Goal: Task Accomplishment & Management: Manage account settings

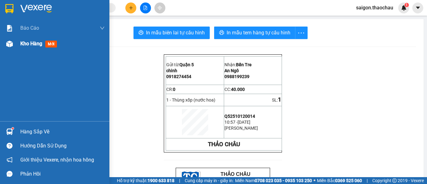
click at [51, 44] on span "mới" at bounding box center [51, 44] width 12 height 7
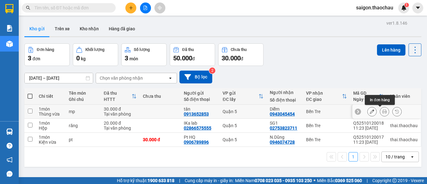
click at [382, 112] on icon at bounding box center [384, 111] width 4 height 4
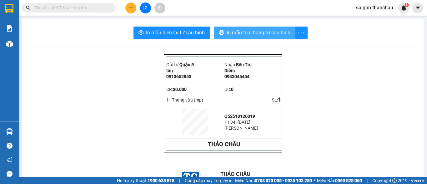
click at [275, 32] on span "In mẫu tem hàng tự cấu hình" at bounding box center [258, 33] width 64 height 8
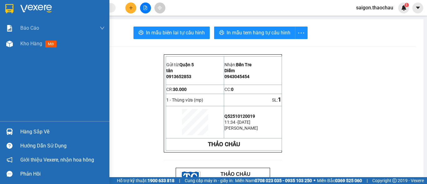
click at [10, 133] on img at bounding box center [9, 131] width 7 height 7
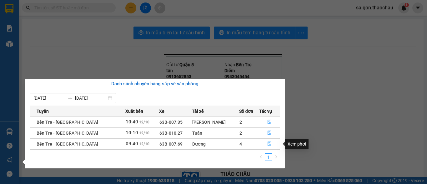
click at [267, 146] on icon "file-done" at bounding box center [269, 144] width 4 height 4
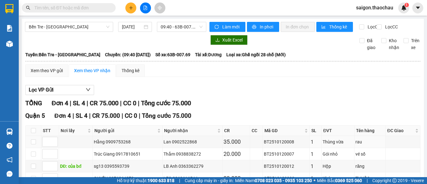
scroll to position [45, 0]
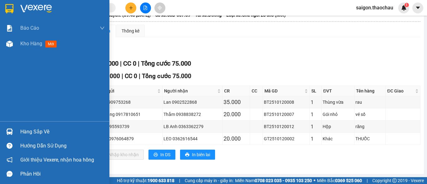
click at [8, 132] on img at bounding box center [9, 131] width 7 height 7
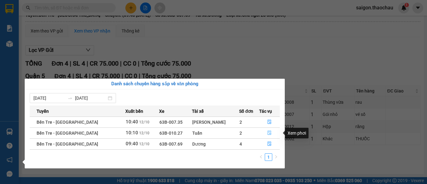
click at [267, 134] on icon "file-done" at bounding box center [269, 133] width 4 height 4
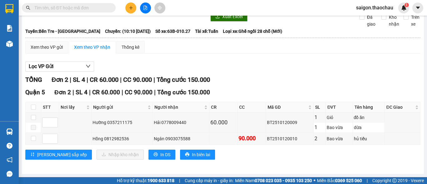
scroll to position [29, 0]
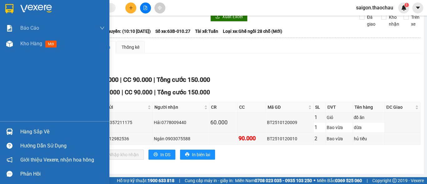
click at [9, 133] on img at bounding box center [9, 131] width 7 height 7
click at [12, 134] on div "Báo cáo Báo cáo dòng tiền (nhân viên) Kho hàng mới Hàng sắp về Hướng dẫn sử dụn…" at bounding box center [54, 92] width 109 height 184
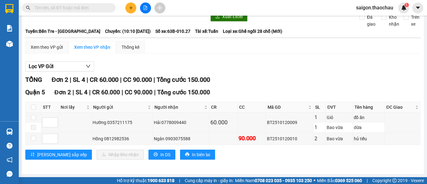
click at [333, 71] on div "Lọc VP Gửi" at bounding box center [222, 67] width 395 height 10
click at [245, 65] on div "Lọc VP Gửi" at bounding box center [222, 67] width 395 height 10
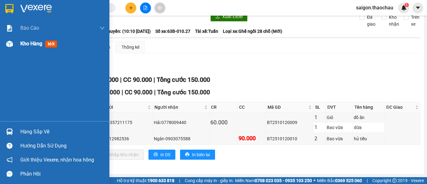
click at [10, 46] on img at bounding box center [9, 44] width 7 height 7
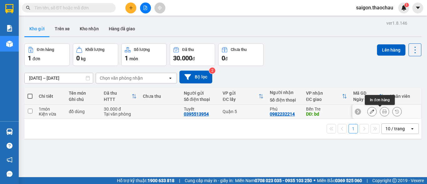
click at [382, 113] on button at bounding box center [384, 111] width 9 height 11
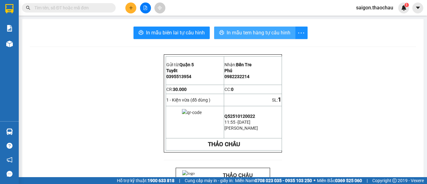
click at [246, 32] on span "In mẫu tem hàng tự cấu hình" at bounding box center [258, 33] width 64 height 8
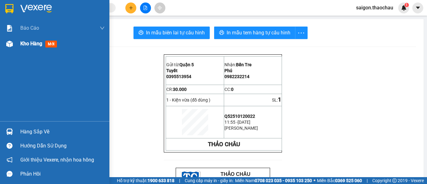
click at [39, 49] on div "Kho hàng mới" at bounding box center [62, 44] width 84 height 16
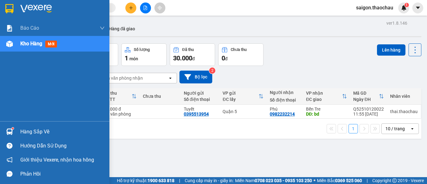
click at [52, 43] on span "mới" at bounding box center [51, 44] width 12 height 7
click at [54, 41] on span "mới" at bounding box center [51, 44] width 12 height 7
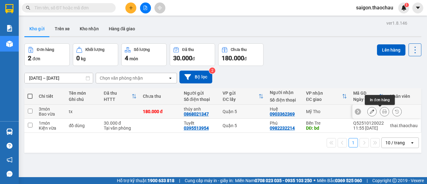
click at [382, 110] on icon at bounding box center [384, 111] width 4 height 4
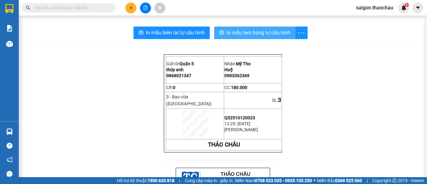
drag, startPoint x: 273, startPoint y: 29, endPoint x: 271, endPoint y: 35, distance: 5.8
click at [273, 30] on button "In mẫu tem hàng tự cấu hình" at bounding box center [254, 33] width 81 height 12
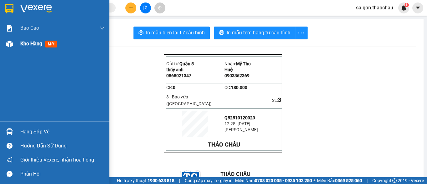
click at [29, 45] on span "Kho hàng" at bounding box center [31, 44] width 22 height 6
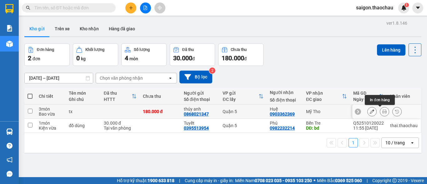
click at [382, 112] on button at bounding box center [384, 111] width 9 height 11
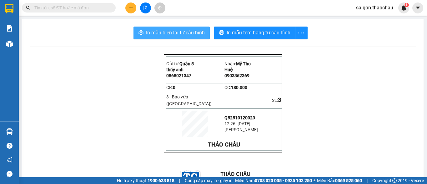
click at [167, 35] on span "In mẫu biên lai tự cấu hình" at bounding box center [175, 33] width 59 height 8
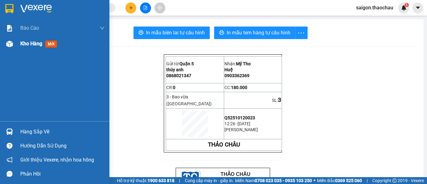
click at [25, 43] on span "Kho hàng" at bounding box center [31, 44] width 22 height 6
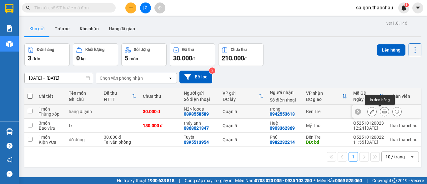
click at [382, 111] on icon at bounding box center [384, 111] width 4 height 4
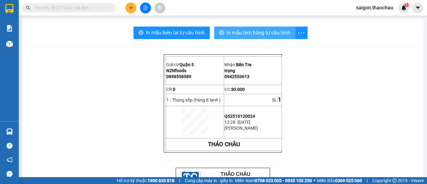
click at [281, 30] on span "In mẫu tem hàng tự cấu hình" at bounding box center [258, 33] width 64 height 8
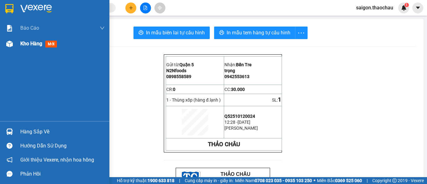
click at [51, 42] on span "mới" at bounding box center [51, 44] width 12 height 7
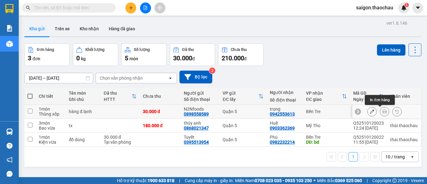
click at [382, 113] on icon at bounding box center [384, 111] width 4 height 4
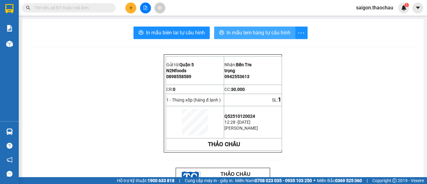
click at [257, 32] on span "In mẫu tem hàng tự cấu hình" at bounding box center [258, 33] width 64 height 8
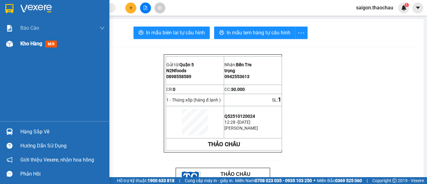
click at [54, 45] on span "mới" at bounding box center [51, 44] width 12 height 7
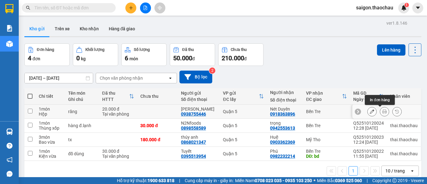
click at [382, 111] on icon at bounding box center [384, 111] width 4 height 4
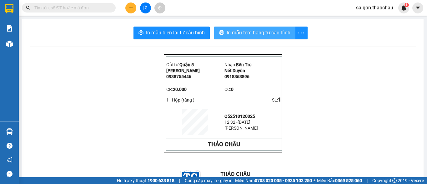
click at [264, 30] on span "In mẫu tem hàng tự cấu hình" at bounding box center [258, 33] width 64 height 8
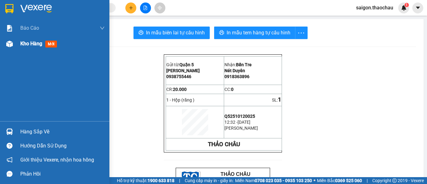
click at [54, 43] on span "mới" at bounding box center [51, 44] width 12 height 7
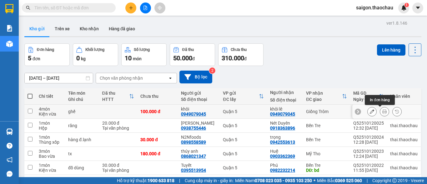
click at [382, 111] on icon at bounding box center [384, 111] width 4 height 4
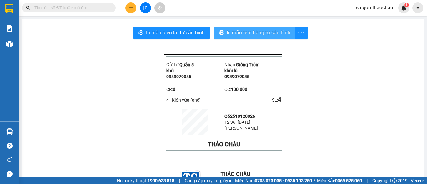
click at [269, 32] on span "In mẫu tem hàng tự cấu hình" at bounding box center [258, 33] width 64 height 8
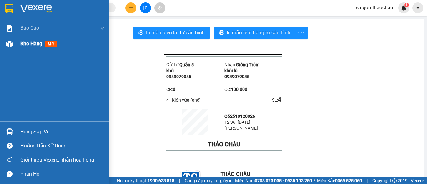
click at [52, 44] on span "mới" at bounding box center [51, 44] width 12 height 7
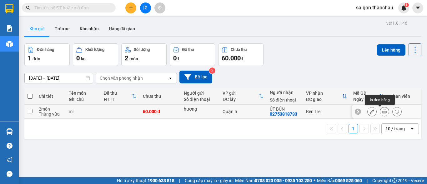
click at [381, 114] on button at bounding box center [384, 111] width 9 height 11
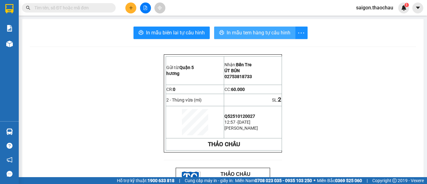
click at [251, 32] on span "In mẫu tem hàng tự cấu hình" at bounding box center [258, 33] width 64 height 8
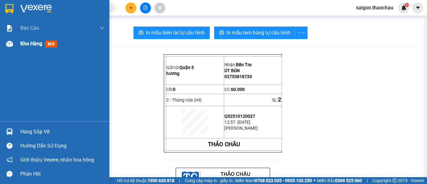
click at [36, 43] on span "Kho hàng" at bounding box center [31, 44] width 22 height 6
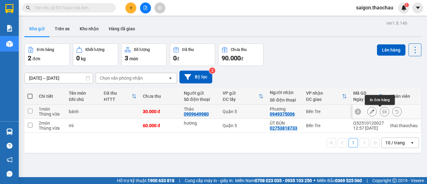
click at [382, 113] on icon at bounding box center [384, 111] width 4 height 4
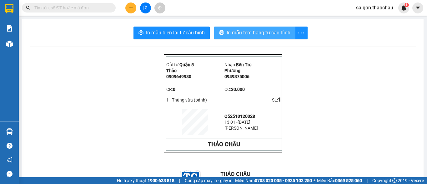
click at [270, 29] on span "In mẫu tem hàng tự cấu hình" at bounding box center [258, 33] width 64 height 8
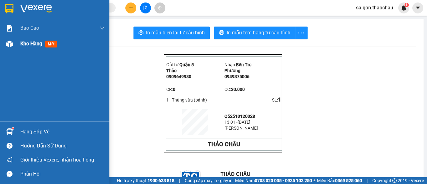
click at [36, 44] on span "Kho hàng" at bounding box center [31, 44] width 22 height 6
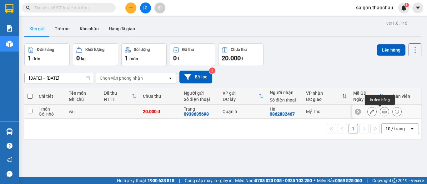
click at [382, 112] on icon at bounding box center [384, 111] width 4 height 4
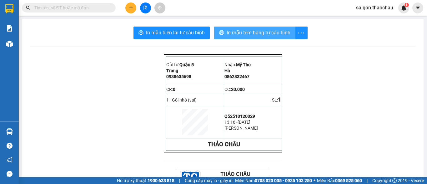
click at [259, 35] on span "In mẫu tem hàng tự cấu hình" at bounding box center [258, 33] width 64 height 8
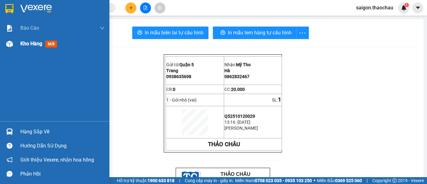
drag, startPoint x: 33, startPoint y: 45, endPoint x: 31, endPoint y: 48, distance: 3.2
click at [32, 46] on span "Kho hàng" at bounding box center [31, 44] width 22 height 6
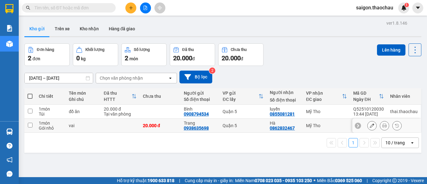
click at [340, 127] on div "Mỹ Tho" at bounding box center [326, 125] width 41 height 5
checkbox input "true"
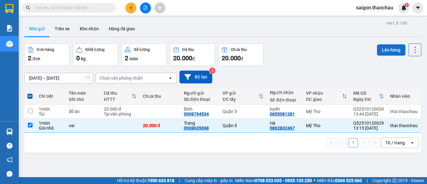
click at [388, 51] on button "Lên hàng" at bounding box center [391, 49] width 28 height 11
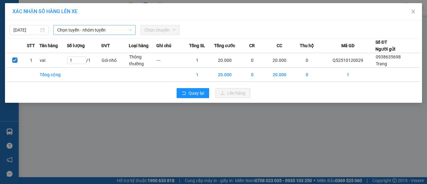
click at [114, 27] on span "Chọn tuyến - nhóm tuyến" at bounding box center [94, 29] width 75 height 9
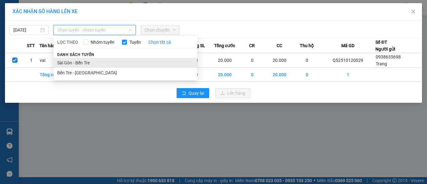
click at [90, 66] on li "Sài Gòn - Bến Tre" at bounding box center [125, 63] width 144 height 10
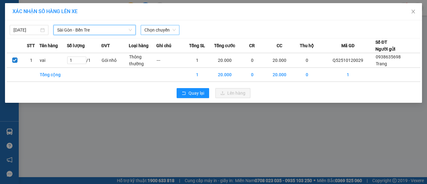
click at [164, 32] on span "Chọn chuyến" at bounding box center [159, 29] width 31 height 9
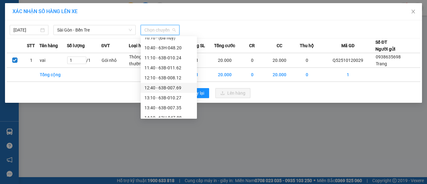
scroll to position [125, 0]
click at [173, 108] on div "13:40 - 63B-007.35" at bounding box center [168, 107] width 49 height 7
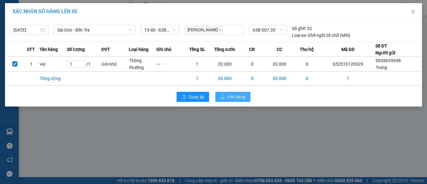
click at [240, 94] on span "Lên hàng" at bounding box center [236, 96] width 18 height 7
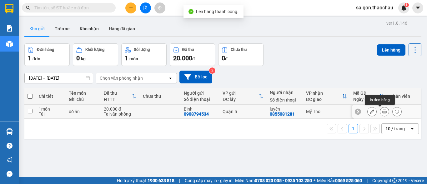
click at [382, 112] on icon at bounding box center [384, 111] width 4 height 4
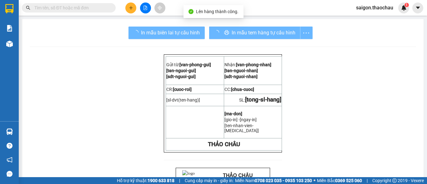
click at [267, 34] on div "In mẫu tem hàng tự cấu hình" at bounding box center [260, 33] width 103 height 12
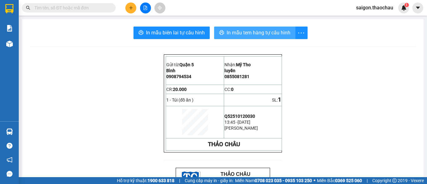
click at [271, 32] on span "In mẫu tem hàng tự cấu hình" at bounding box center [258, 33] width 64 height 8
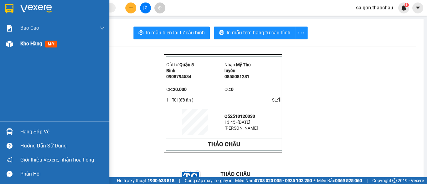
click at [52, 43] on span "mới" at bounding box center [51, 44] width 12 height 7
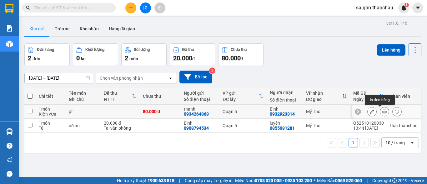
click at [382, 112] on icon at bounding box center [384, 111] width 4 height 4
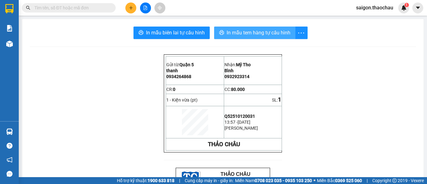
click at [284, 29] on span "In mẫu tem hàng tự cấu hình" at bounding box center [258, 33] width 64 height 8
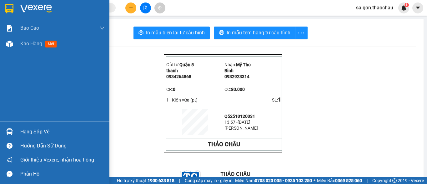
click at [23, 52] on div "Báo cáo Báo cáo dòng tiền (nhân viên) Kho hàng mới" at bounding box center [54, 70] width 109 height 101
click at [26, 46] on span "Kho hàng" at bounding box center [31, 44] width 22 height 6
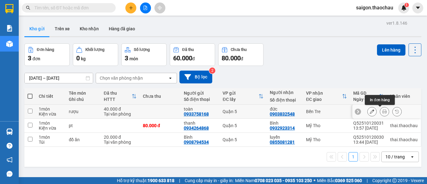
click at [382, 114] on button at bounding box center [384, 111] width 9 height 11
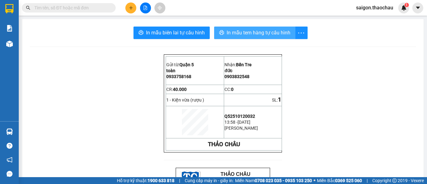
click at [242, 30] on span "In mẫu tem hàng tự cấu hình" at bounding box center [258, 33] width 64 height 8
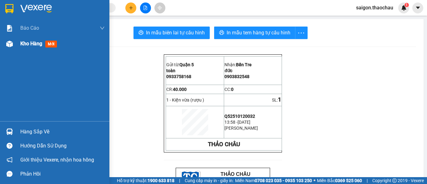
click at [17, 45] on div "Kho hàng mới" at bounding box center [54, 44] width 109 height 16
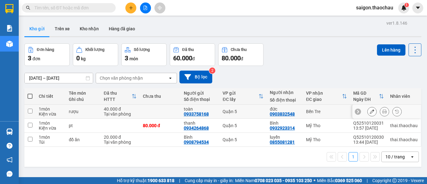
click at [249, 111] on div "Quận 5" at bounding box center [242, 111] width 41 height 5
checkbox input "true"
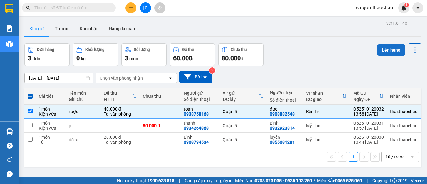
click at [392, 47] on button "Lên hàng" at bounding box center [391, 49] width 28 height 11
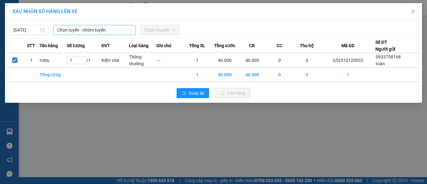
click at [103, 31] on span "Chọn tuyến - nhóm tuyến" at bounding box center [94, 29] width 75 height 9
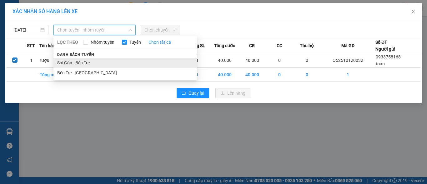
click at [89, 62] on li "Sài Gòn - Bến Tre" at bounding box center [125, 63] width 144 height 10
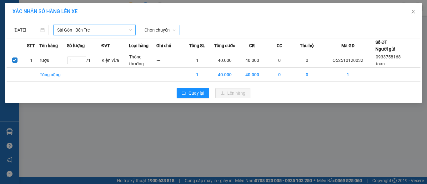
click at [158, 32] on span "Chọn chuyến" at bounding box center [159, 29] width 31 height 9
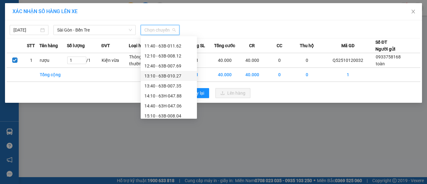
scroll to position [156, 0]
click at [164, 87] on div "14:10 - 63H-047.88" at bounding box center [168, 86] width 49 height 7
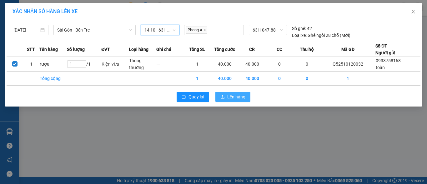
click at [228, 98] on span "Lên hàng" at bounding box center [236, 96] width 18 height 7
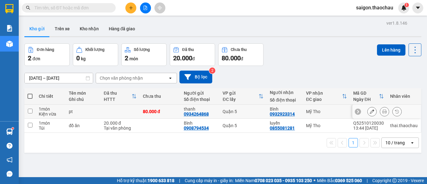
click at [257, 112] on div "Quận 5" at bounding box center [242, 111] width 41 height 5
checkbox input "true"
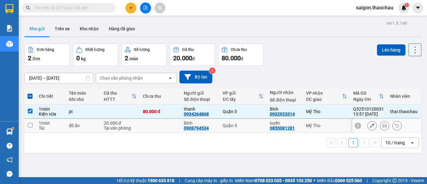
click at [254, 119] on td "Quận 5" at bounding box center [242, 126] width 47 height 14
checkbox input "true"
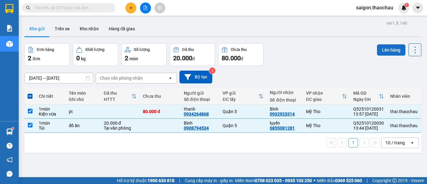
click at [390, 48] on button "Lên hàng" at bounding box center [391, 49] width 28 height 11
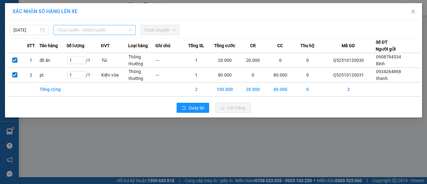
click at [91, 29] on span "Chọn tuyến - nhóm tuyến" at bounding box center [94, 29] width 75 height 9
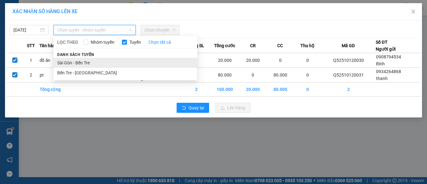
click at [81, 59] on li "Sài Gòn - Bến Tre" at bounding box center [125, 63] width 144 height 10
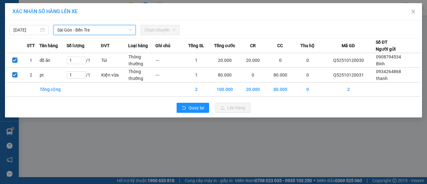
click at [156, 24] on div "12/10/2025 Sài Gòn - Bến Tre Sài Gòn - Bến Tre LỌC THEO Nhóm tuyến Tuyến Chọn t…" at bounding box center [214, 28] width 414 height 13
click at [153, 29] on span "Chọn chuyến" at bounding box center [159, 29] width 31 height 9
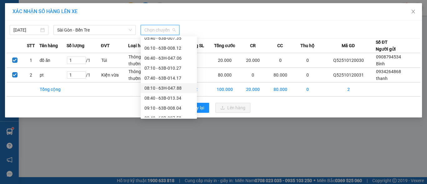
scroll to position [94, 0]
click at [413, 12] on icon "close" at bounding box center [413, 11] width 5 height 5
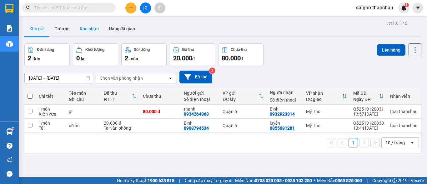
click at [88, 30] on button "Kho nhận" at bounding box center [89, 28] width 29 height 15
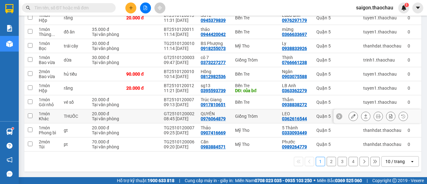
scroll to position [96, 0]
click at [392, 164] on div "10 / trang" at bounding box center [394, 161] width 19 height 6
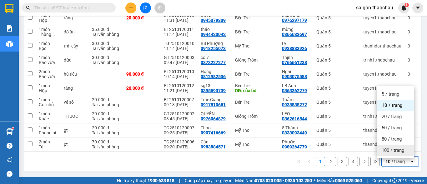
click at [386, 149] on span "100 / trang" at bounding box center [392, 150] width 22 height 6
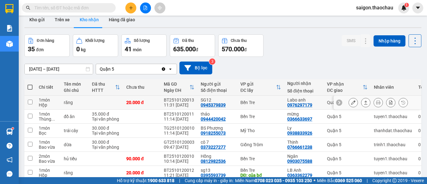
scroll to position [2, 0]
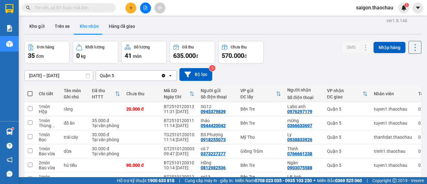
click at [362, 5] on span "saigon.thaochau" at bounding box center [374, 8] width 47 height 8
click at [365, 20] on span "Đăng xuất" at bounding box center [377, 19] width 33 height 7
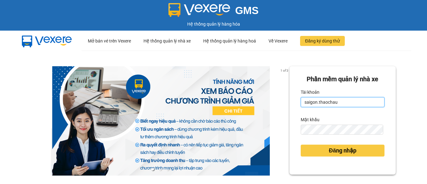
click at [336, 101] on input "saigon.thaochau" at bounding box center [343, 102] width 84 height 10
type input "thai.thaochau"
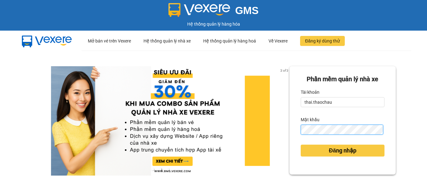
click at [301, 145] on button "Đăng nhập" at bounding box center [343, 151] width 84 height 12
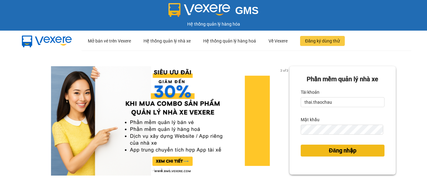
click at [314, 147] on button "Đăng nhập" at bounding box center [343, 151] width 84 height 12
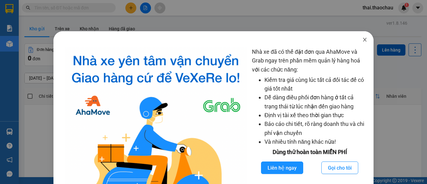
click at [362, 42] on icon "close" at bounding box center [364, 39] width 5 height 5
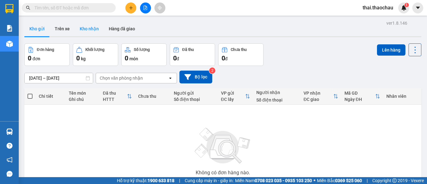
click at [84, 26] on button "Kho nhận" at bounding box center [89, 28] width 29 height 15
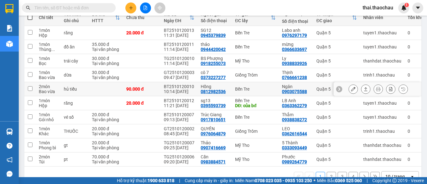
scroll to position [94, 0]
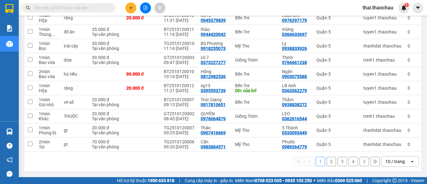
click at [382, 159] on div "10 / trang" at bounding box center [395, 162] width 28 height 10
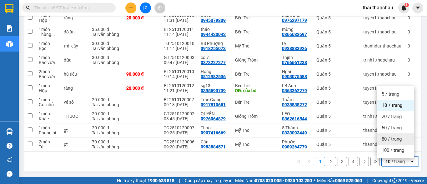
click at [376, 144] on div "80 / trang" at bounding box center [394, 138] width 37 height 11
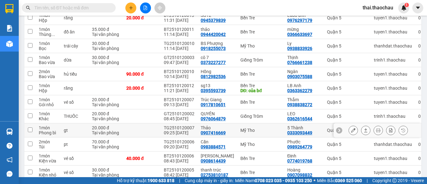
scroll to position [156, 0]
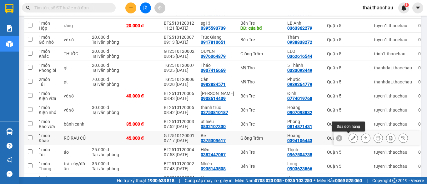
click at [351, 138] on icon at bounding box center [353, 138] width 4 height 4
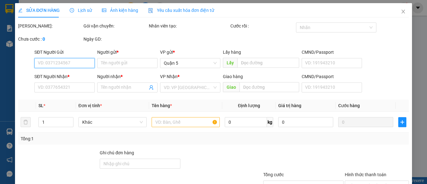
type input "0375309617"
type input "Bé"
type input "0394106443"
type input "Hoàng"
type input "45.000"
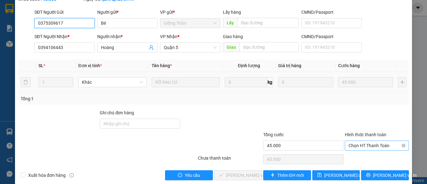
scroll to position [48, 0]
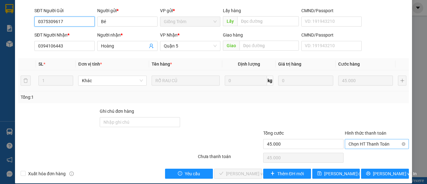
click at [364, 139] on span "Chọn HT Thanh Toán" at bounding box center [376, 143] width 57 height 9
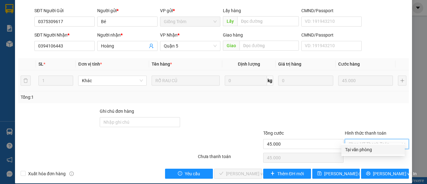
click at [362, 150] on div "Tại văn phòng" at bounding box center [373, 149] width 56 height 7
type input "0"
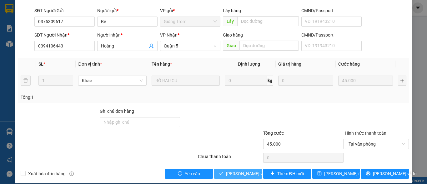
click at [249, 170] on span "Lưu và Giao hàng" at bounding box center [268, 173] width 84 height 7
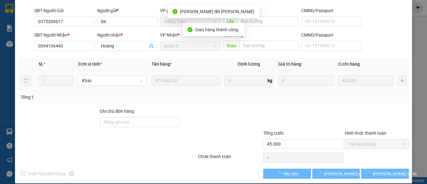
scroll to position [0, 0]
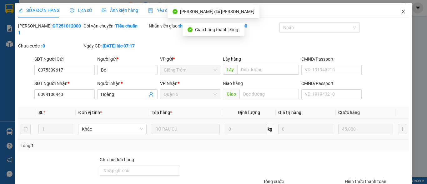
click at [401, 12] on icon "close" at bounding box center [403, 11] width 5 height 5
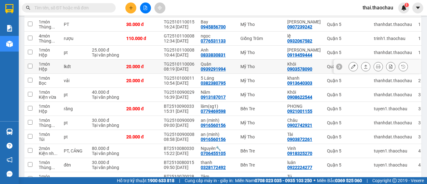
scroll to position [371, 0]
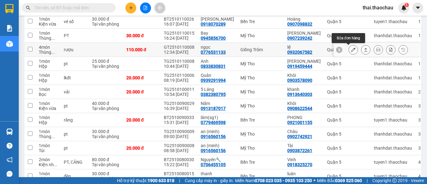
click at [351, 49] on icon at bounding box center [353, 49] width 4 height 4
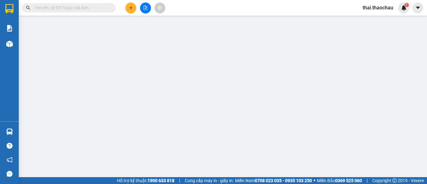
type input "0776531133"
type input "ngọc"
type input "0932067582"
type input "lệ"
type input "110.000"
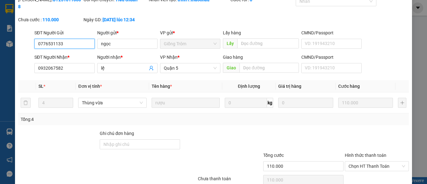
scroll to position [48, 0]
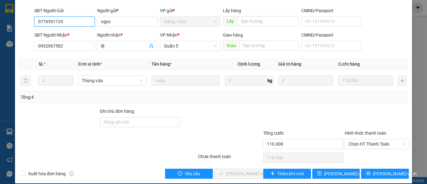
click at [359, 139] on span "Chọn HT Thanh Toán" at bounding box center [376, 143] width 57 height 9
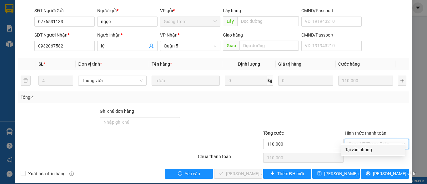
click at [361, 147] on div "Tại văn phòng" at bounding box center [373, 149] width 56 height 7
type input "0"
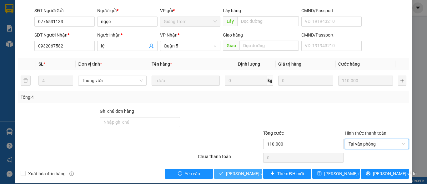
click at [231, 170] on span "Lưu và Giao hàng" at bounding box center [268, 173] width 84 height 7
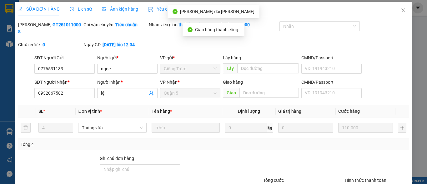
scroll to position [0, 0]
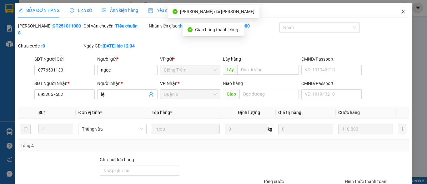
click at [401, 11] on icon "close" at bounding box center [403, 11] width 5 height 5
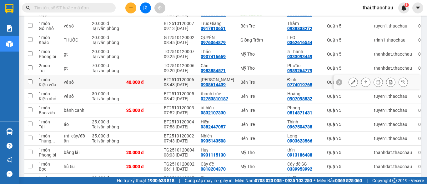
scroll to position [31, 0]
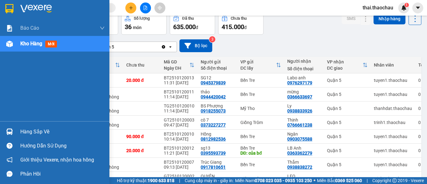
click at [52, 43] on span "mới" at bounding box center [51, 44] width 12 height 7
click at [51, 43] on span "mới" at bounding box center [51, 44] width 12 height 7
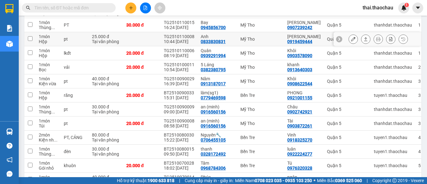
scroll to position [420, 0]
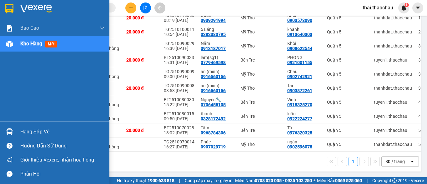
click at [52, 42] on span "mới" at bounding box center [51, 44] width 12 height 7
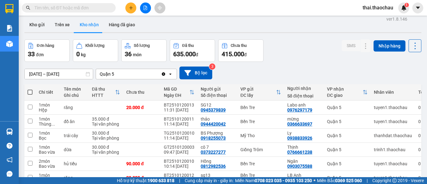
scroll to position [0, 0]
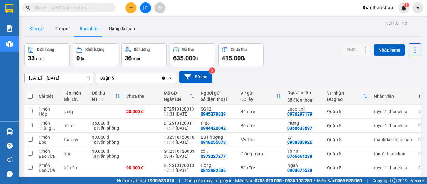
click at [38, 29] on button "Kho gửi" at bounding box center [36, 28] width 25 height 15
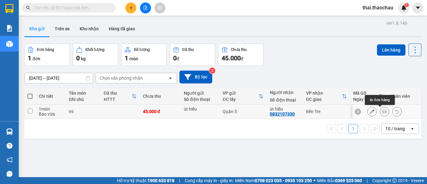
click at [382, 112] on icon at bounding box center [384, 111] width 4 height 4
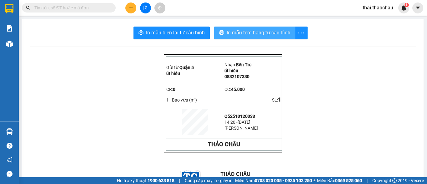
click at [229, 32] on span "In mẫu tem hàng tự cấu hình" at bounding box center [258, 33] width 64 height 8
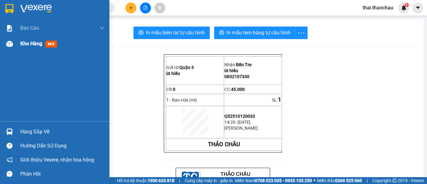
drag, startPoint x: 52, startPoint y: 44, endPoint x: 48, endPoint y: 45, distance: 4.1
click at [52, 44] on span "mới" at bounding box center [51, 44] width 12 height 7
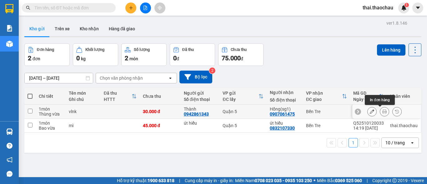
click at [381, 114] on button at bounding box center [384, 111] width 9 height 11
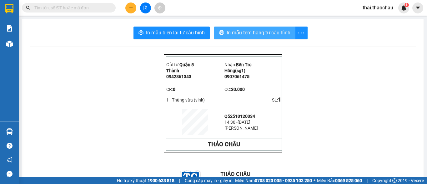
click at [243, 30] on span "In mẫu tem hàng tự cấu hình" at bounding box center [258, 33] width 64 height 8
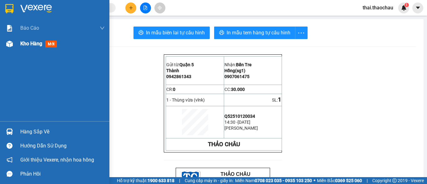
drag, startPoint x: 55, startPoint y: 41, endPoint x: 51, endPoint y: 42, distance: 4.4
click at [54, 41] on span "mới" at bounding box center [51, 44] width 12 height 7
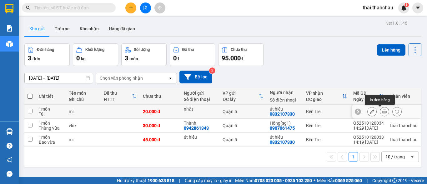
click at [382, 112] on icon at bounding box center [384, 111] width 4 height 4
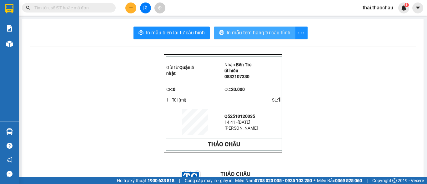
click at [261, 34] on span "In mẫu tem hàng tự cấu hình" at bounding box center [258, 33] width 64 height 8
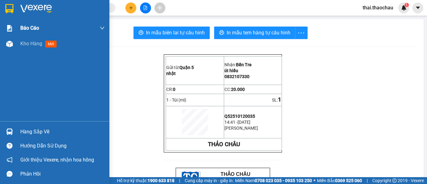
drag, startPoint x: 19, startPoint y: 44, endPoint x: 7, endPoint y: 26, distance: 20.8
click at [19, 44] on div "Kho hàng mới" at bounding box center [54, 44] width 109 height 16
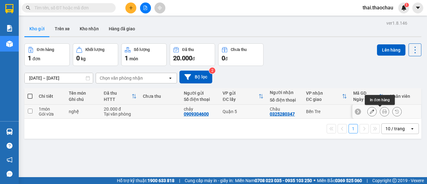
click at [382, 112] on icon at bounding box center [384, 111] width 4 height 4
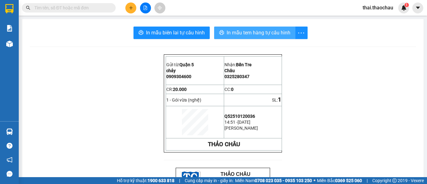
click at [248, 29] on span "In mẫu tem hàng tự cấu hình" at bounding box center [258, 33] width 64 height 8
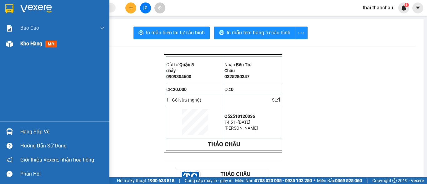
click at [50, 45] on span "mới" at bounding box center [51, 44] width 12 height 7
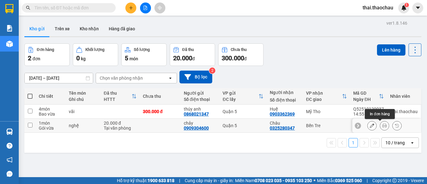
click at [382, 126] on icon at bounding box center [384, 125] width 4 height 4
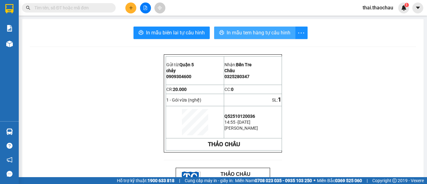
click at [281, 31] on span "In mẫu tem hàng tự cấu hình" at bounding box center [258, 33] width 64 height 8
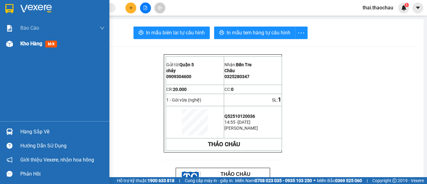
drag, startPoint x: 33, startPoint y: 43, endPoint x: 45, endPoint y: 47, distance: 12.1
click at [33, 43] on span "Kho hàng" at bounding box center [31, 44] width 22 height 6
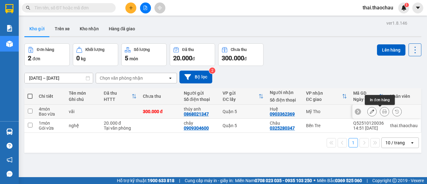
click at [382, 109] on icon at bounding box center [384, 111] width 4 height 4
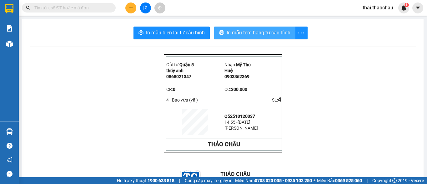
click at [281, 33] on span "In mẫu tem hàng tự cấu hình" at bounding box center [258, 33] width 64 height 8
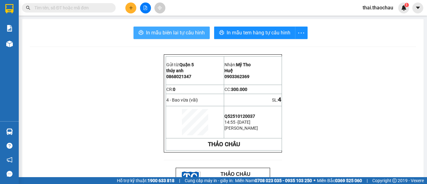
click at [172, 34] on span "In mẫu biên lai tự cấu hình" at bounding box center [175, 33] width 59 height 8
